Goal: Transaction & Acquisition: Purchase product/service

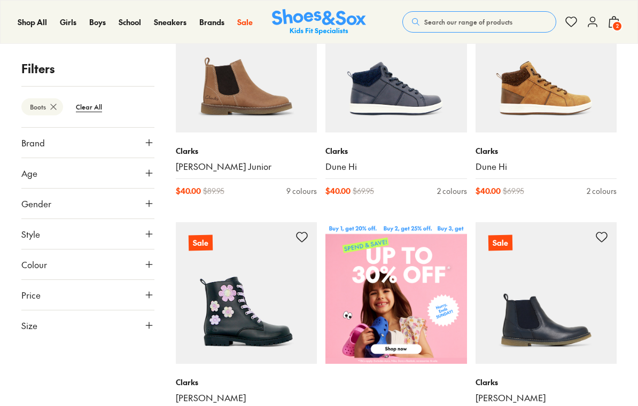
scroll to position [228, 0]
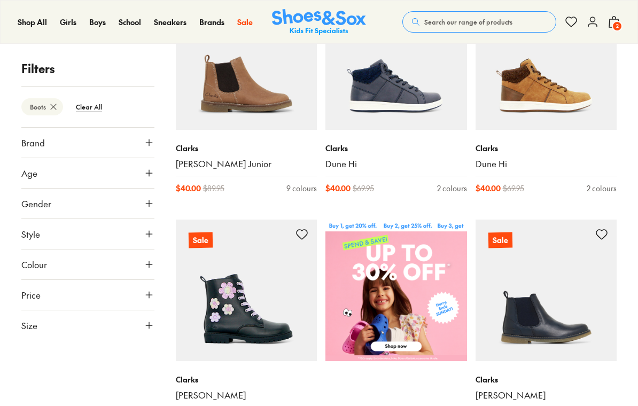
click at [42, 178] on button "Age" at bounding box center [87, 173] width 133 height 30
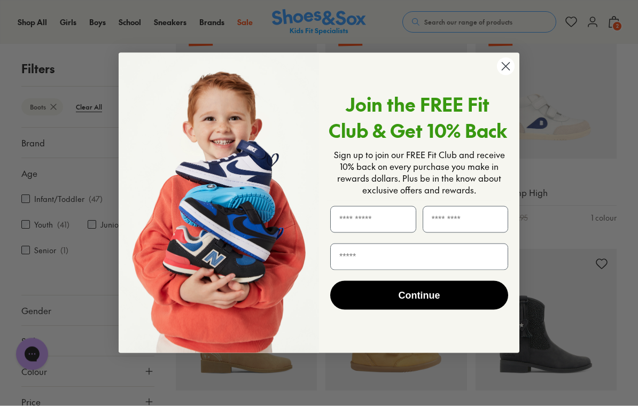
scroll to position [662, 0]
click at [505, 75] on circle "Close dialog" at bounding box center [506, 67] width 18 height 18
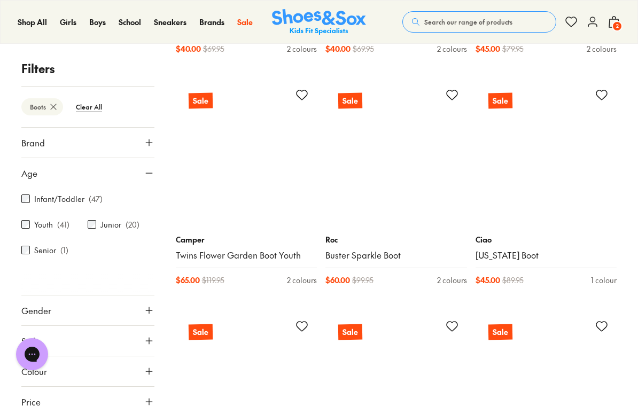
scroll to position [3374, 0]
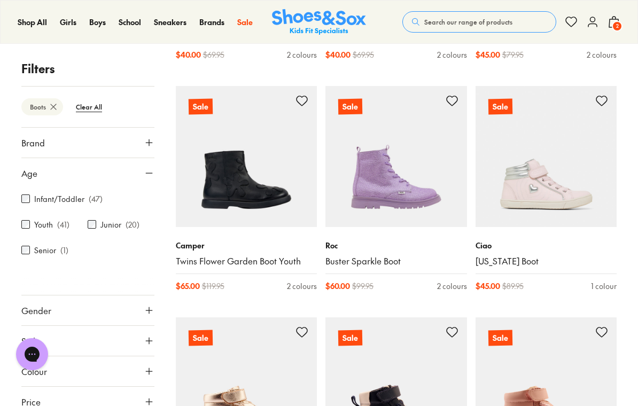
click at [235, 192] on img at bounding box center [247, 157] width 142 height 142
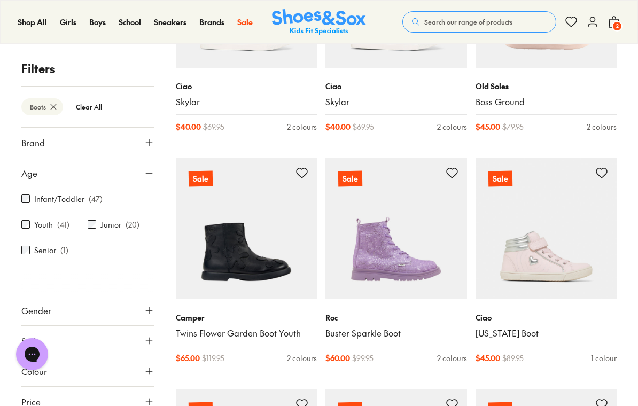
scroll to position [3302, 0]
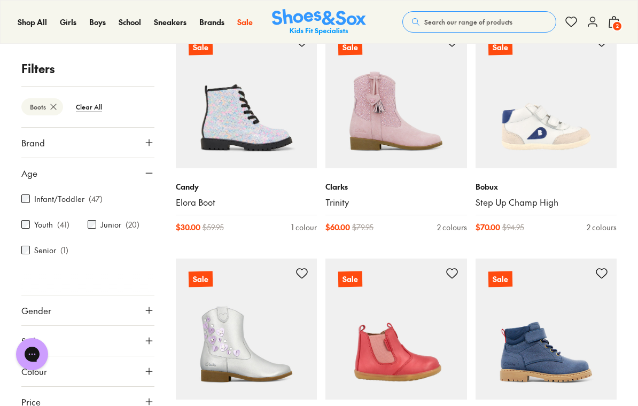
scroll to position [5289, 0]
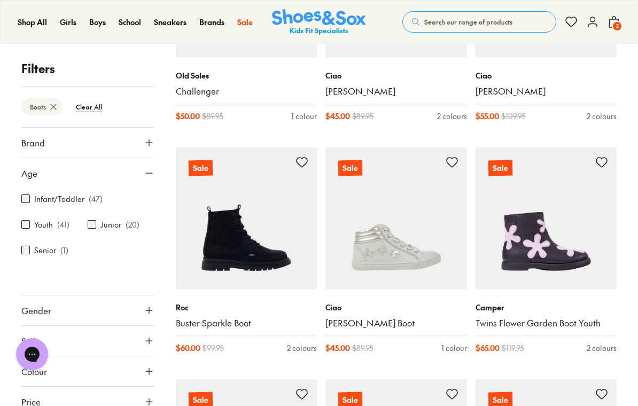
scroll to position [7947, 0]
click at [226, 227] on img at bounding box center [247, 219] width 142 height 142
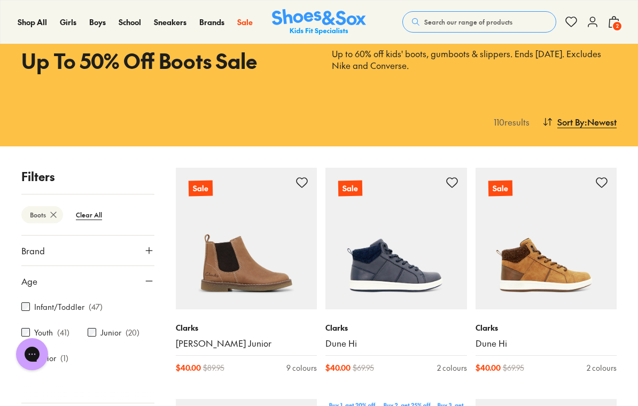
scroll to position [0, 0]
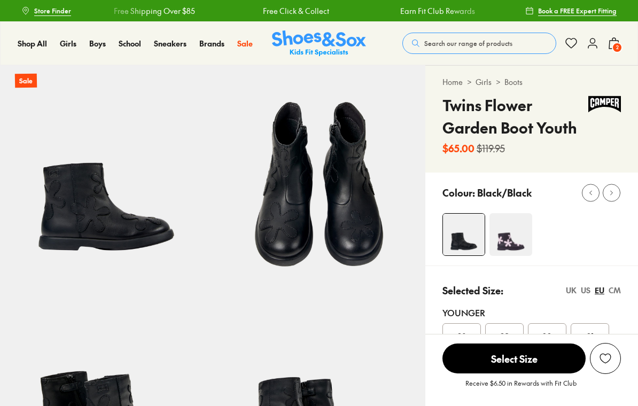
select select "*"
click at [514, 244] on img at bounding box center [511, 234] width 43 height 43
click at [513, 237] on img at bounding box center [511, 234] width 43 height 43
click at [511, 236] on img at bounding box center [511, 234] width 43 height 43
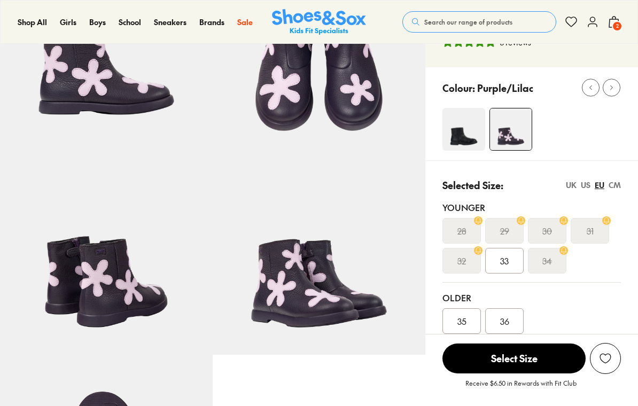
select select "*"
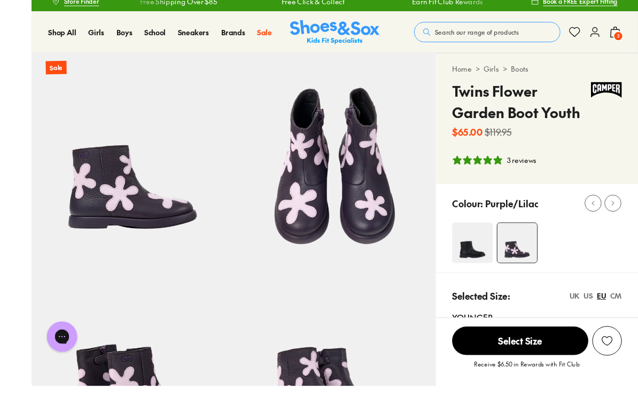
scroll to position [151, 0]
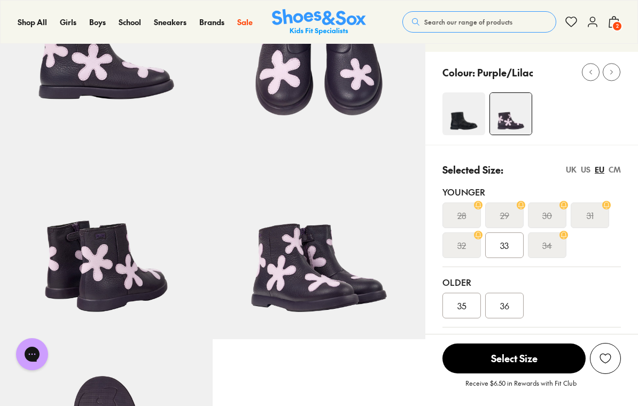
click at [509, 249] on span "33" at bounding box center [504, 245] width 9 height 13
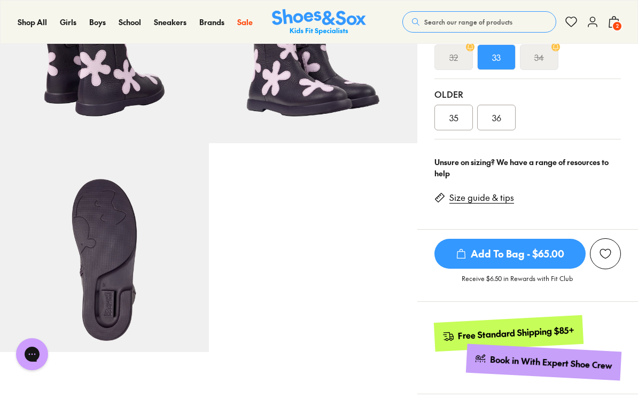
scroll to position [324, 0]
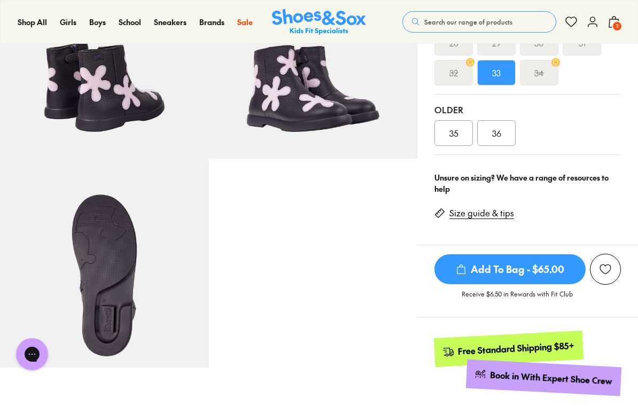
click at [507, 273] on span "Add To Bag - $65.00" at bounding box center [510, 270] width 151 height 30
click at [495, 269] on span "Add To Bag - $65.00" at bounding box center [510, 270] width 151 height 30
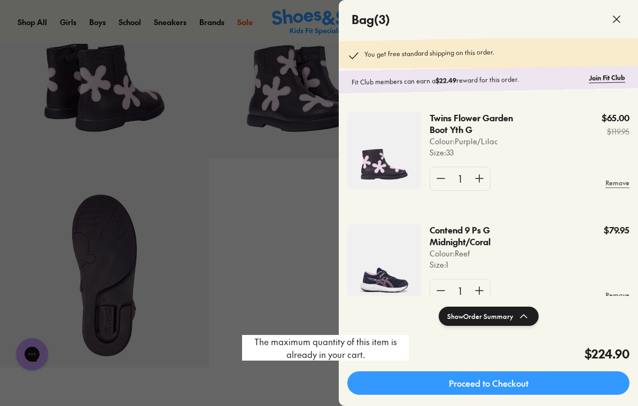
click at [273, 214] on div at bounding box center [319, 203] width 638 height 406
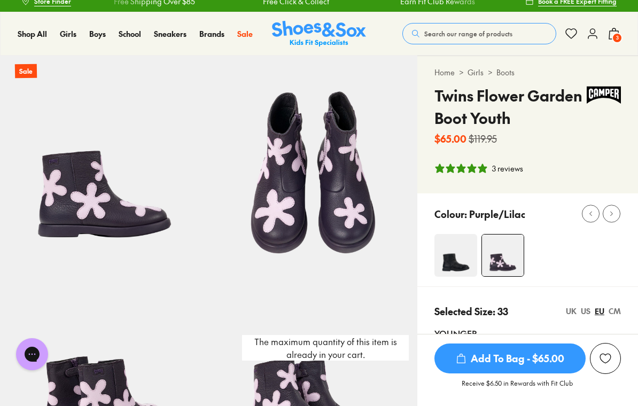
scroll to position [0, 0]
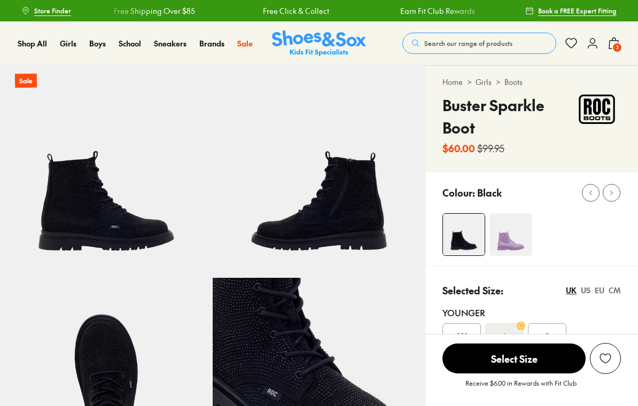
select select "*"
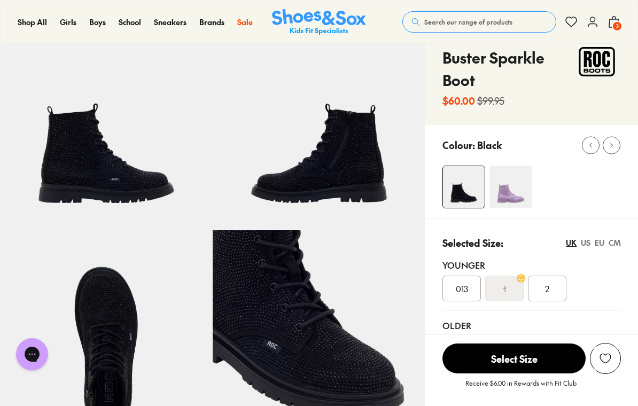
scroll to position [44, 0]
